Goal: Browse casually: Explore the website without a specific task or goal

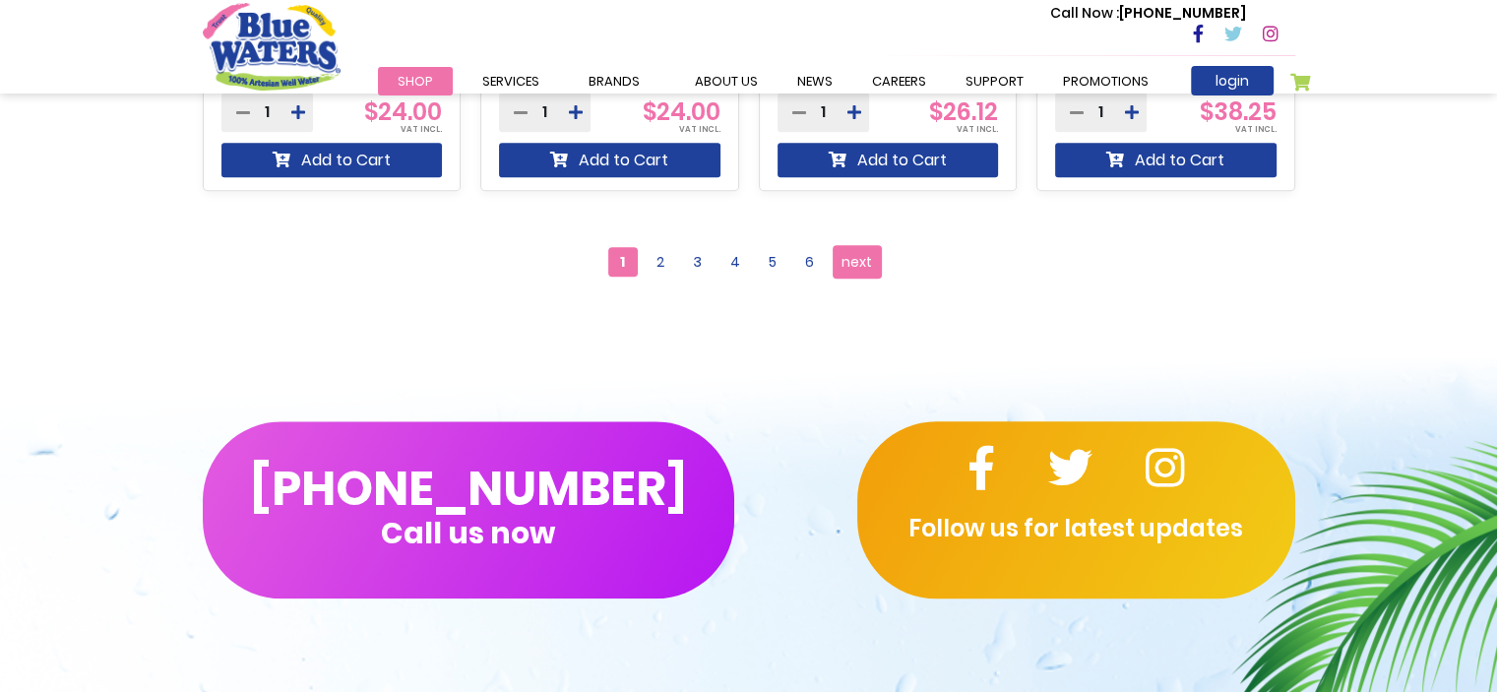
scroll to position [2165, 0]
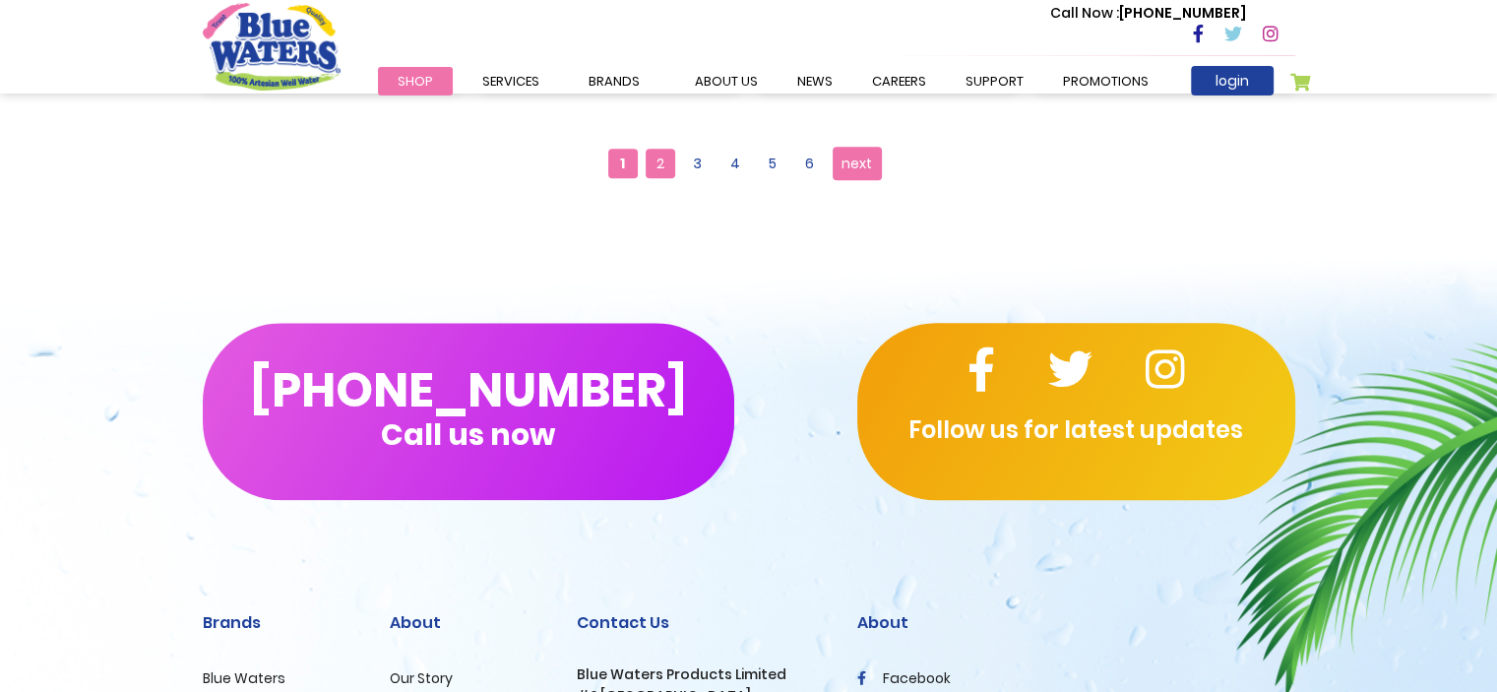
click at [668, 160] on span "2" at bounding box center [660, 164] width 30 height 30
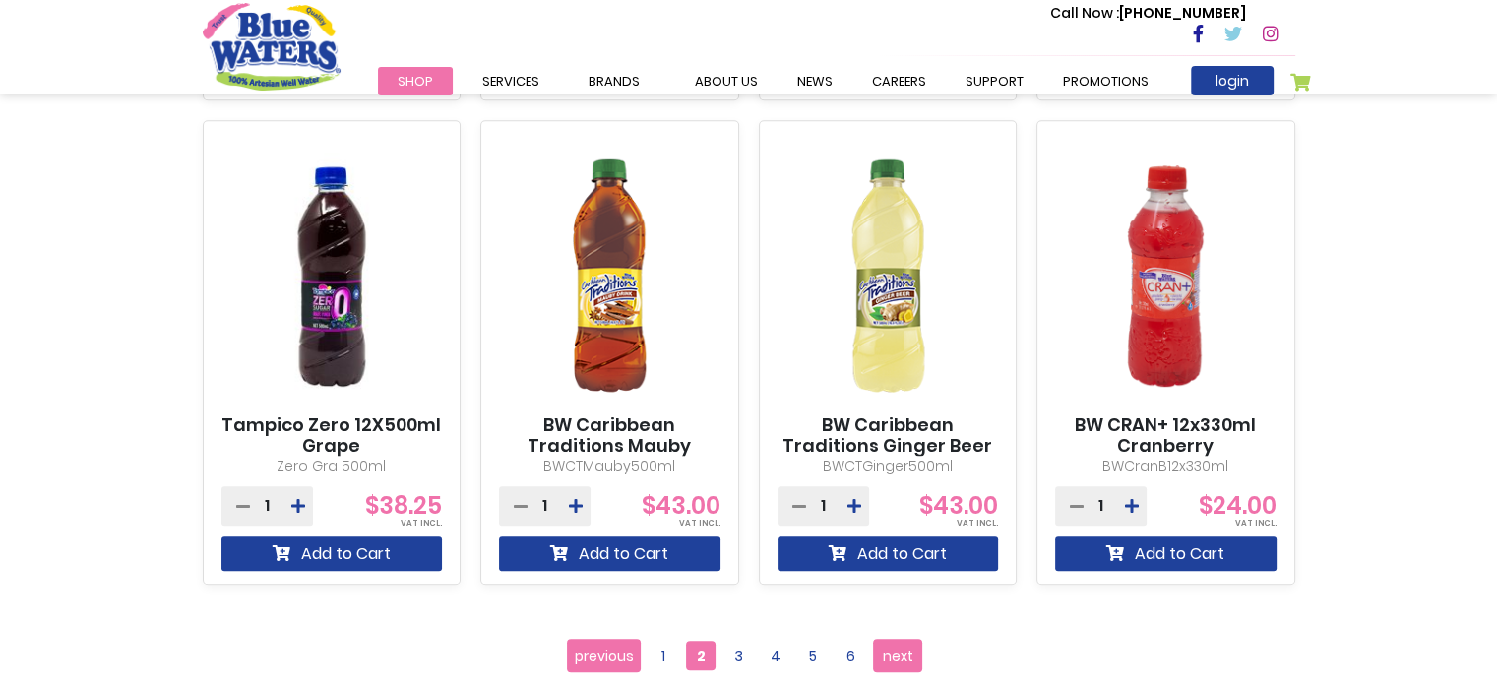
scroll to position [2165, 0]
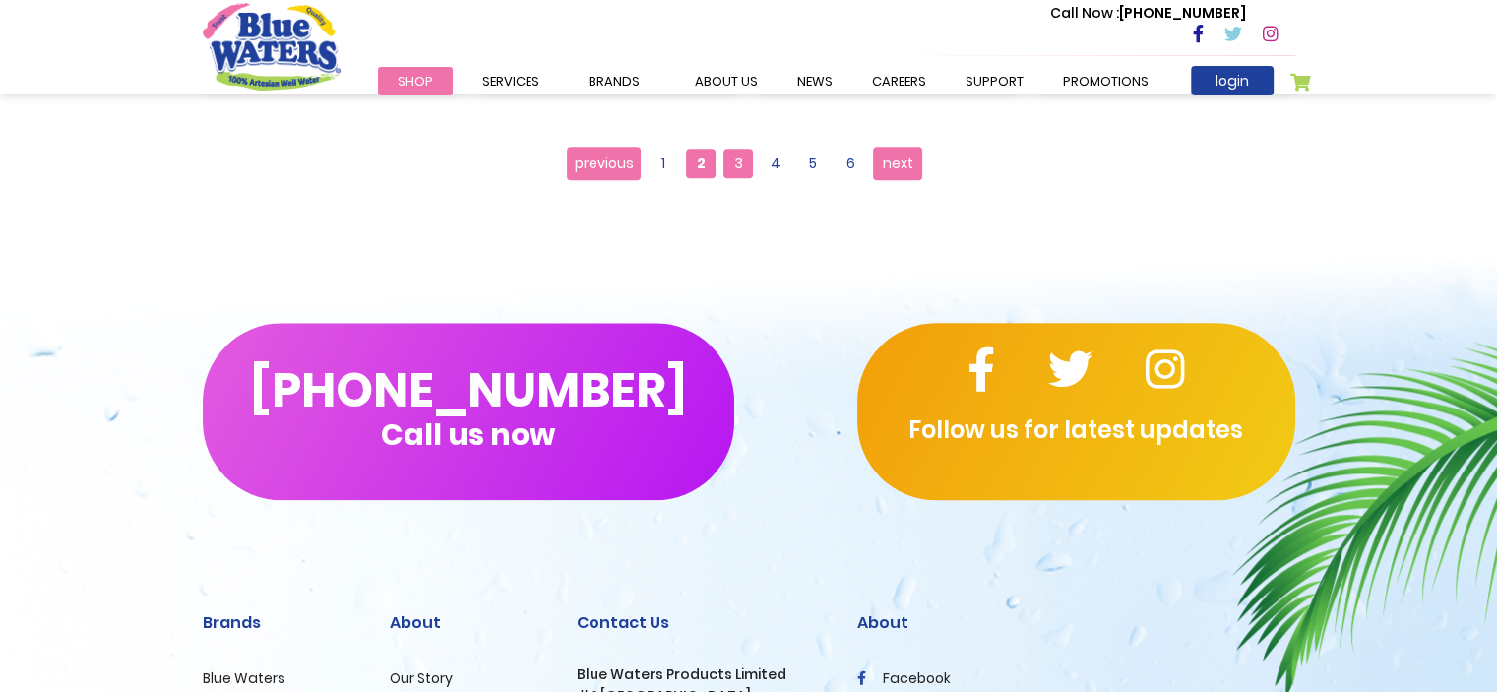
click at [735, 149] on span "3" at bounding box center [738, 164] width 30 height 30
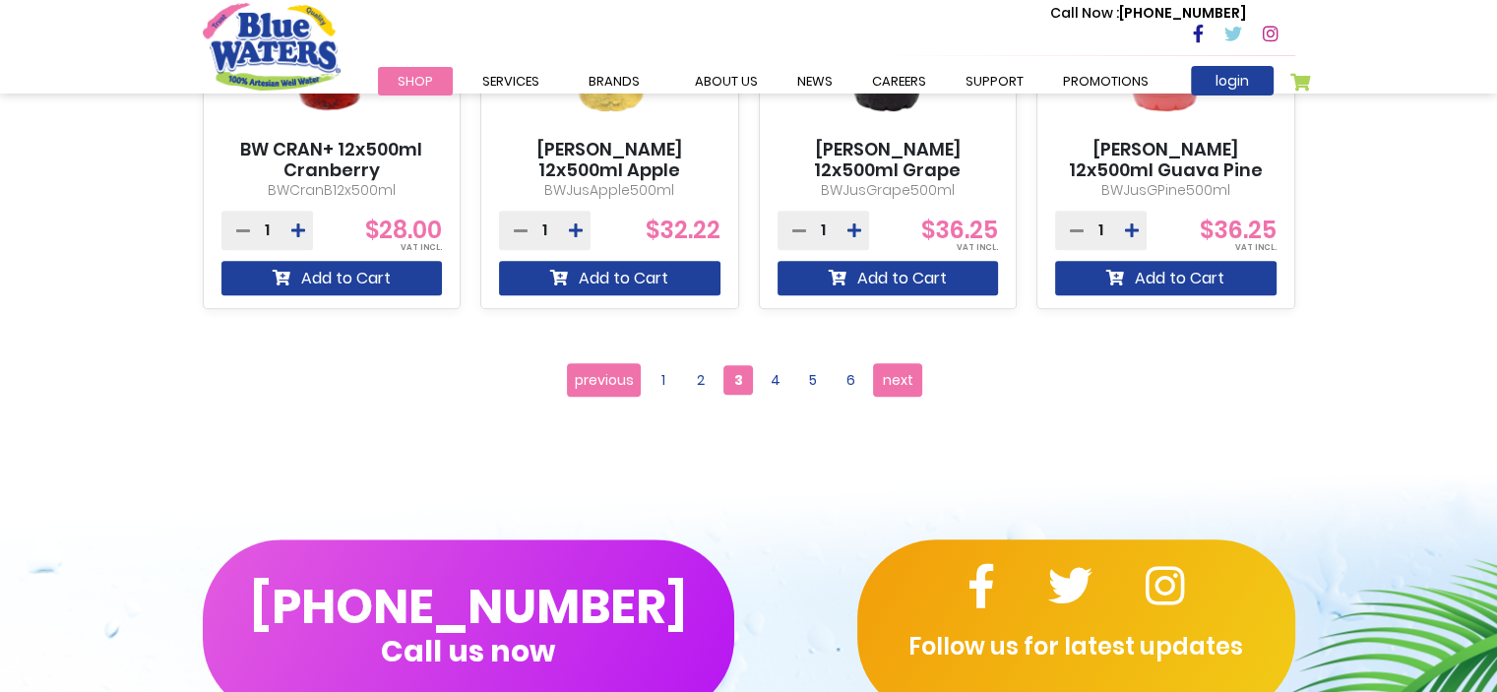
scroll to position [2165, 0]
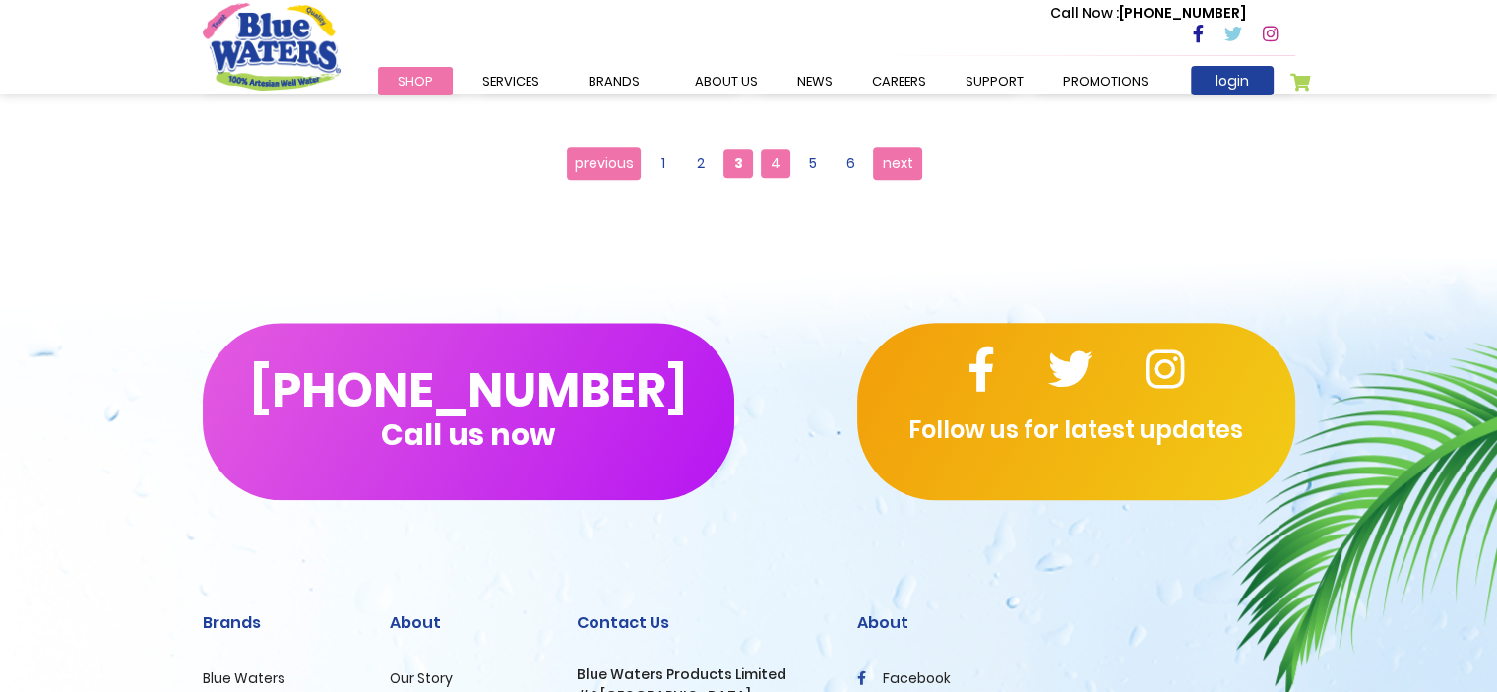
click at [775, 155] on span "4" at bounding box center [776, 164] width 30 height 30
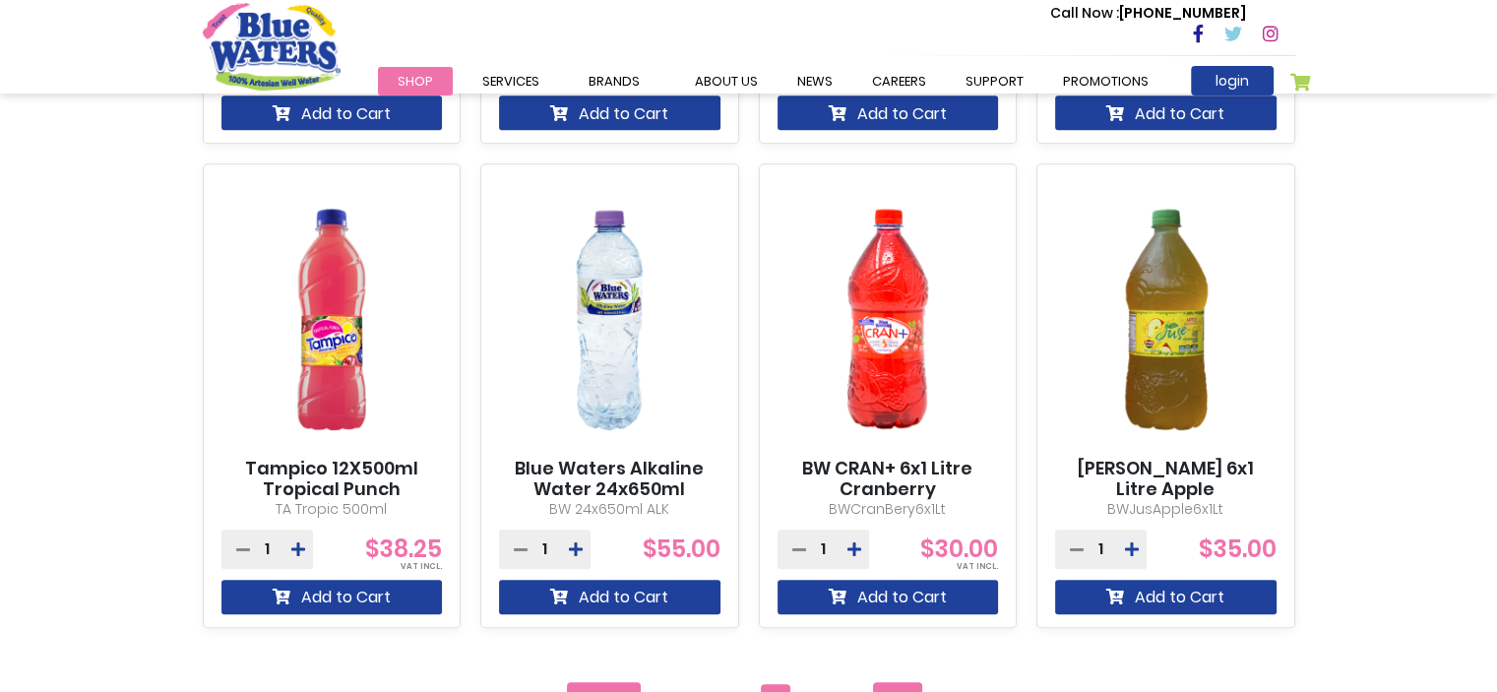
scroll to position [1968, 0]
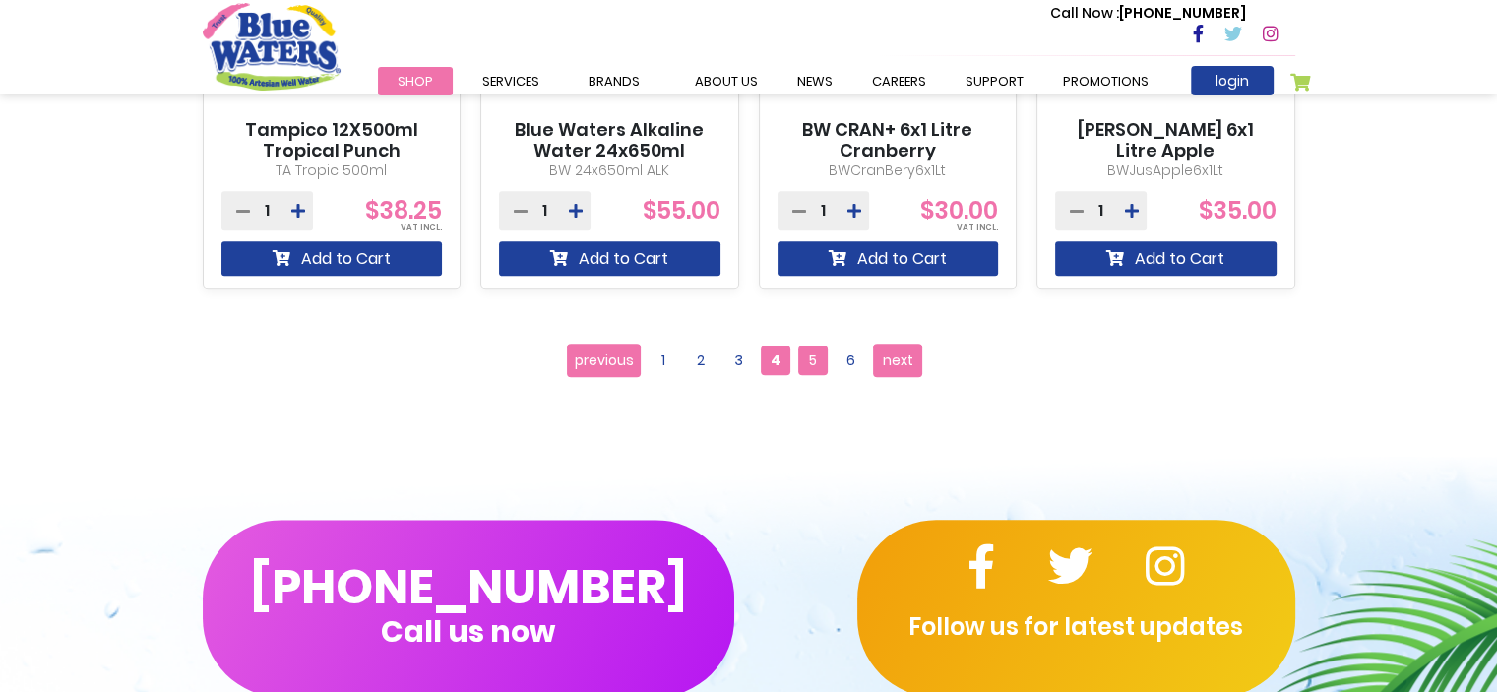
click at [811, 357] on span "5" at bounding box center [813, 360] width 30 height 30
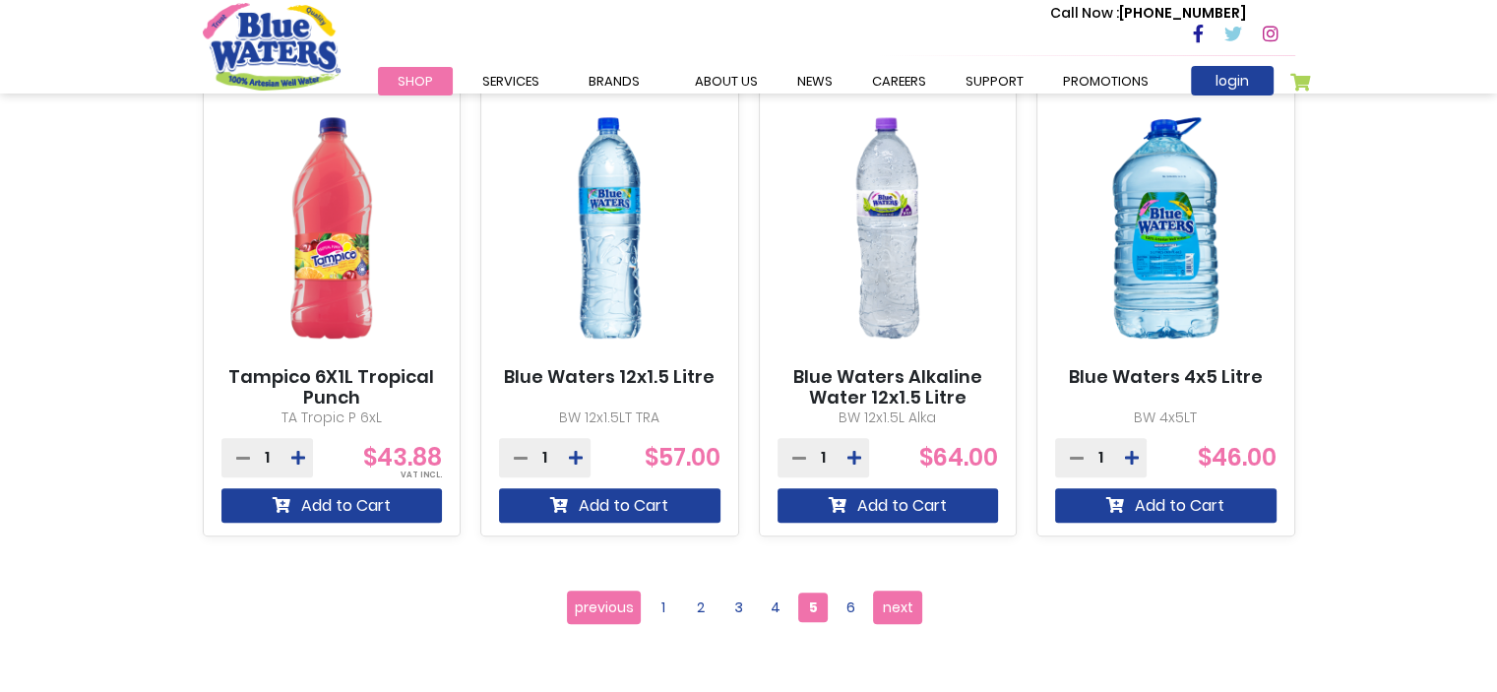
scroll to position [1771, 0]
